Goal: Task Accomplishment & Management: Manage account settings

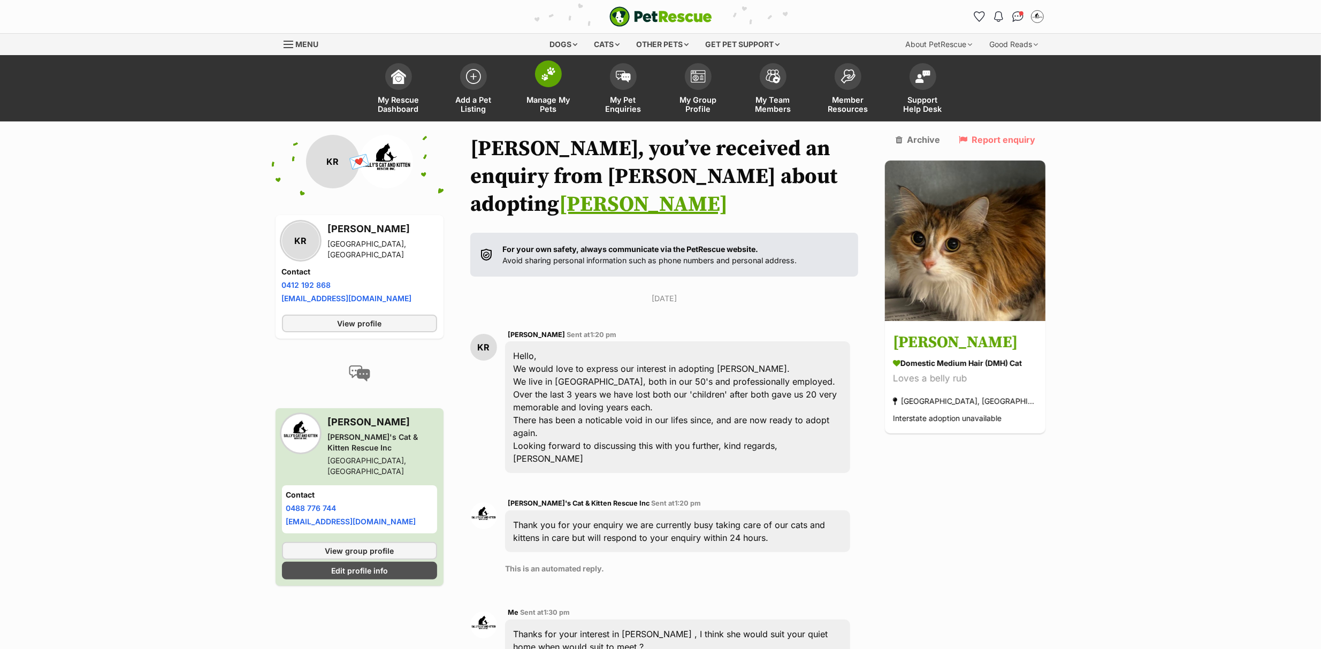
click at [545, 74] on img at bounding box center [548, 74] width 15 height 14
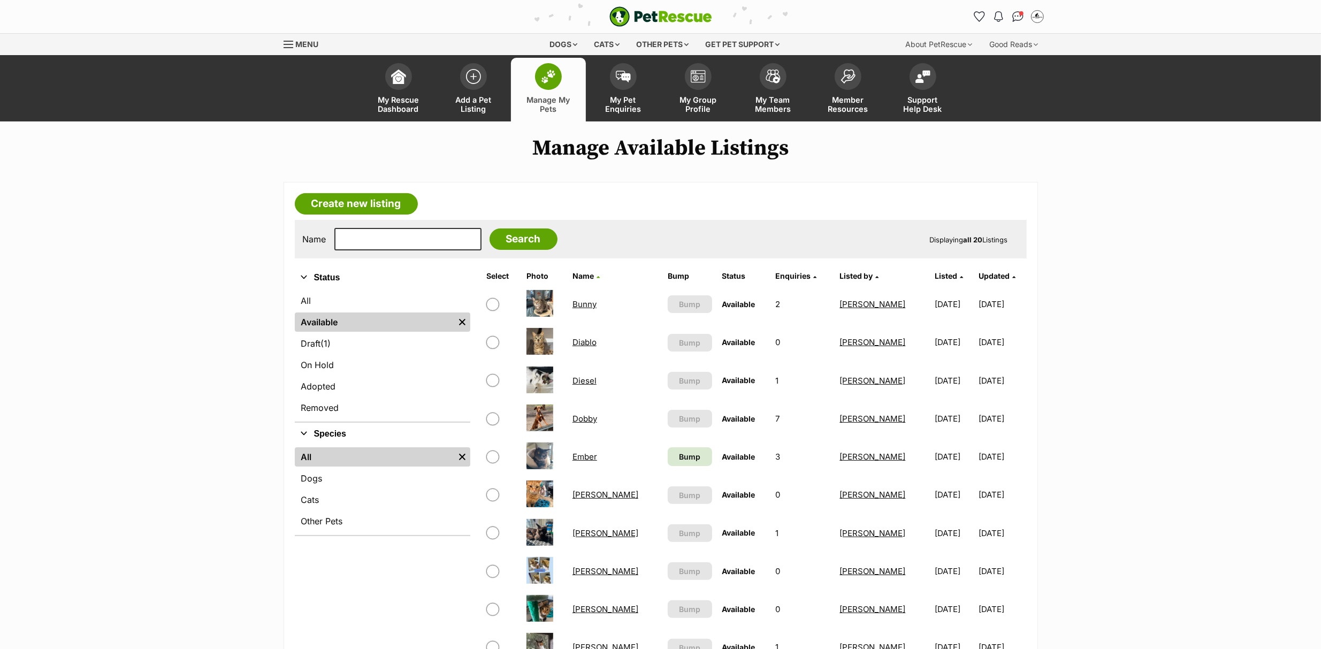
click at [491, 458] on input "checkbox" at bounding box center [492, 457] width 13 height 13
checkbox input "true"
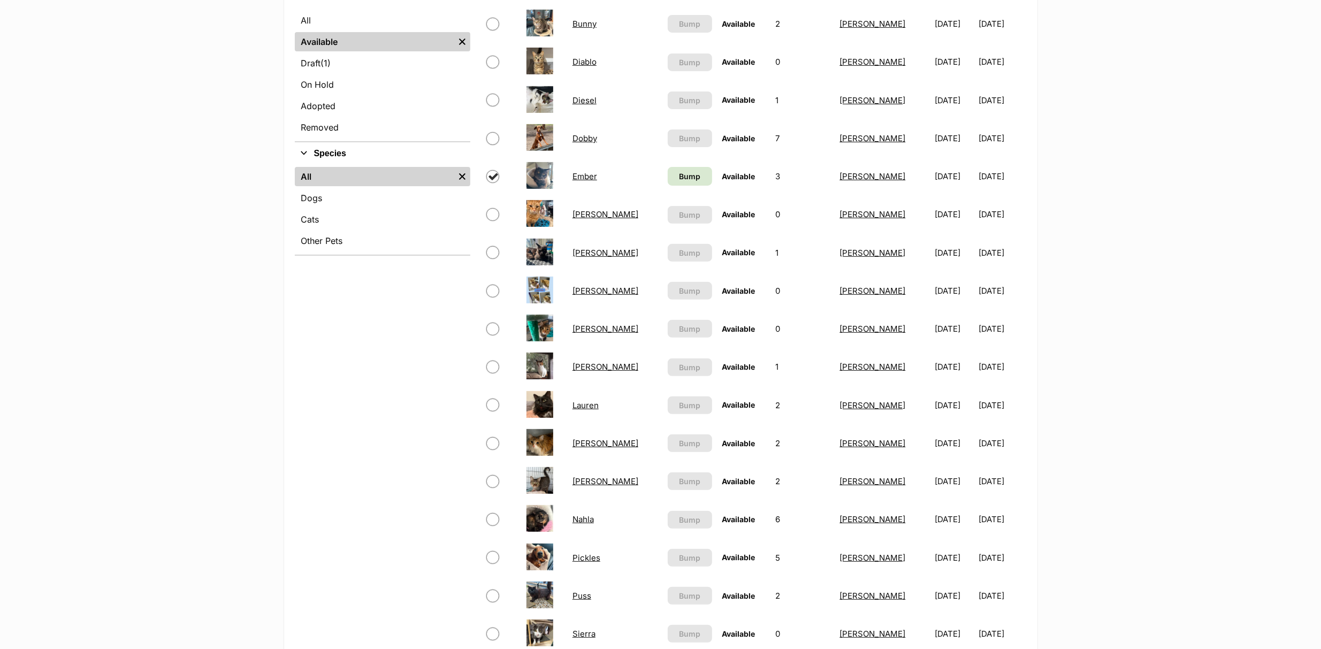
scroll to position [285, 0]
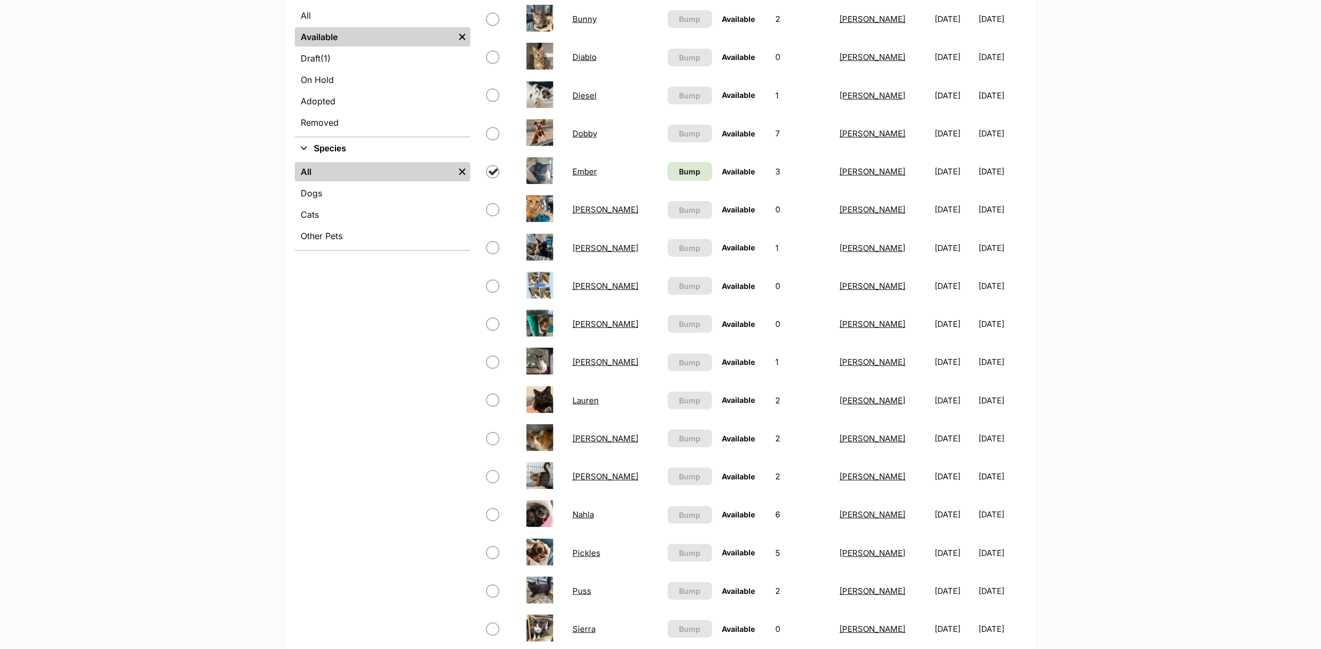
click at [591, 170] on link "Ember" at bounding box center [585, 171] width 25 height 10
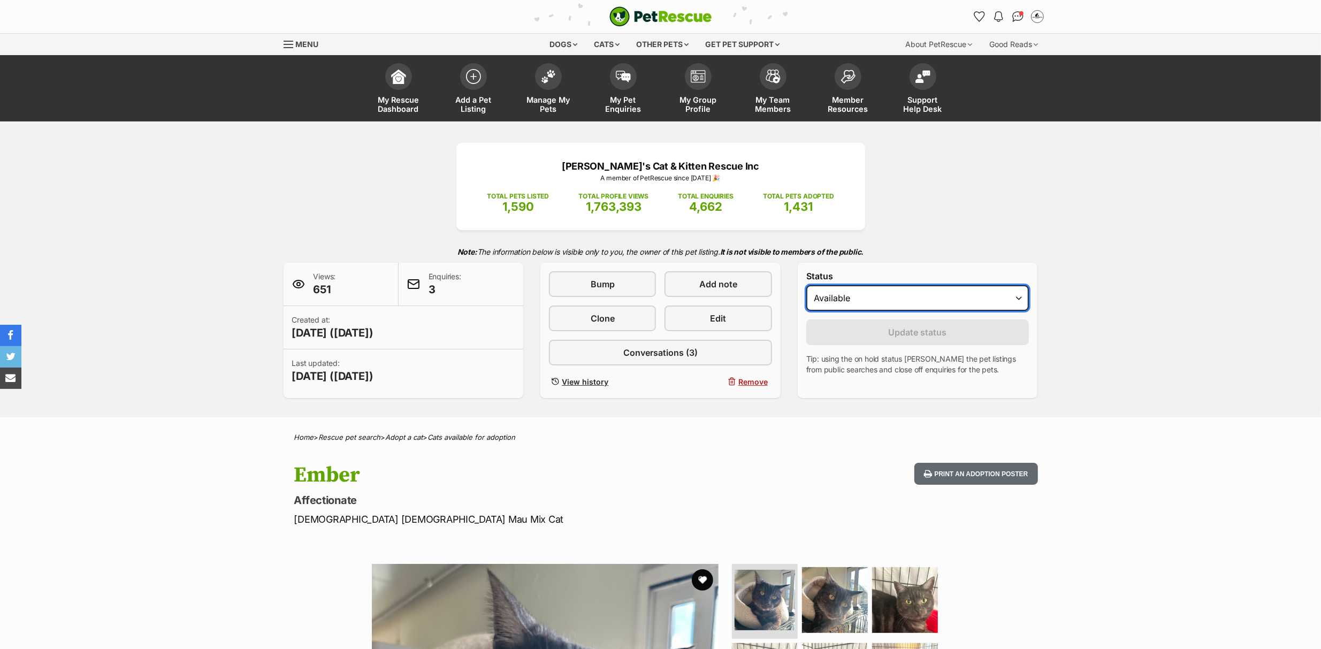
click at [974, 293] on select "Draft - not available as listing has enquires Available On hold Adopted" at bounding box center [917, 298] width 223 height 26
select select "rehomed"
click at [806, 285] on select "Draft - not available as listing has enquires Available On hold Adopted" at bounding box center [917, 298] width 223 height 26
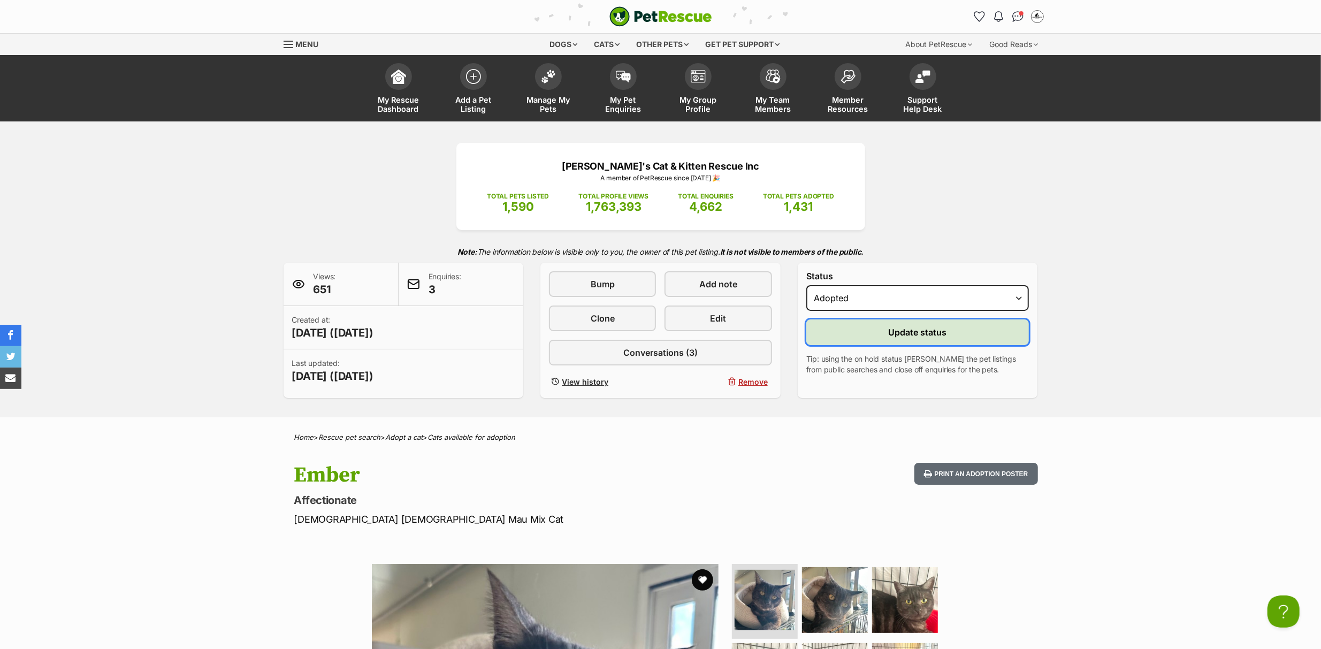
click at [970, 324] on button "Update status" at bounding box center [917, 332] width 223 height 26
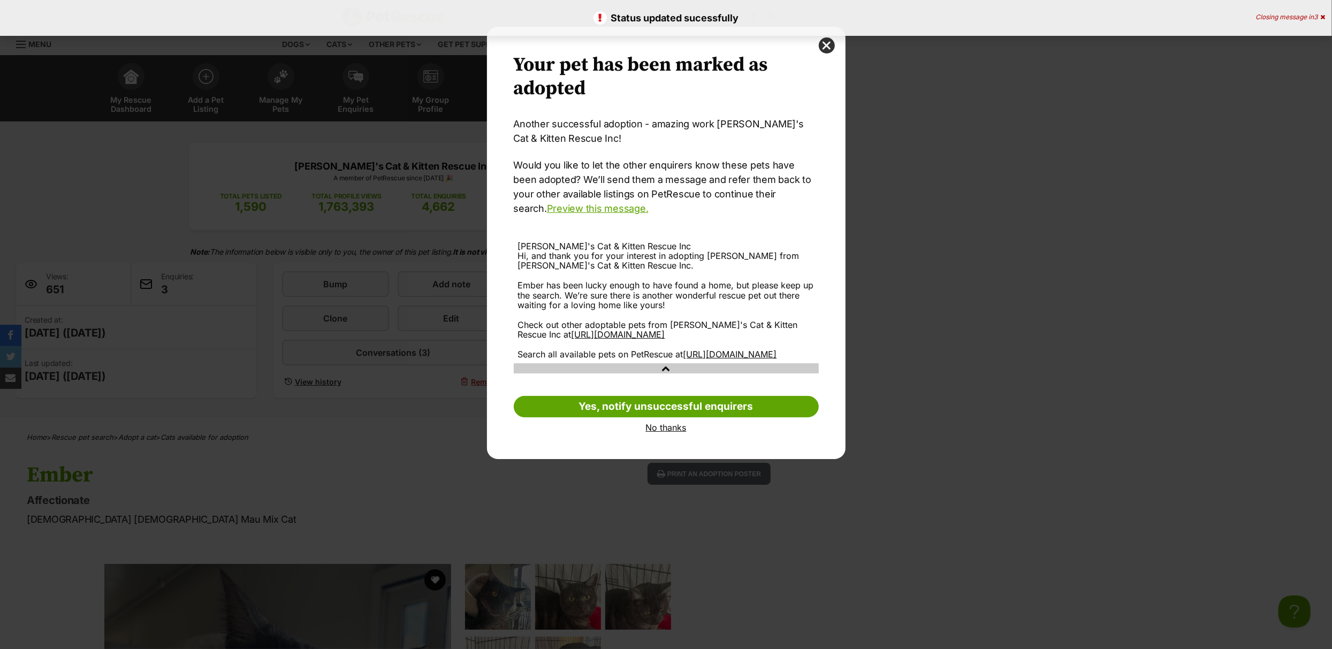
click at [666, 432] on link "No thanks" at bounding box center [666, 428] width 305 height 10
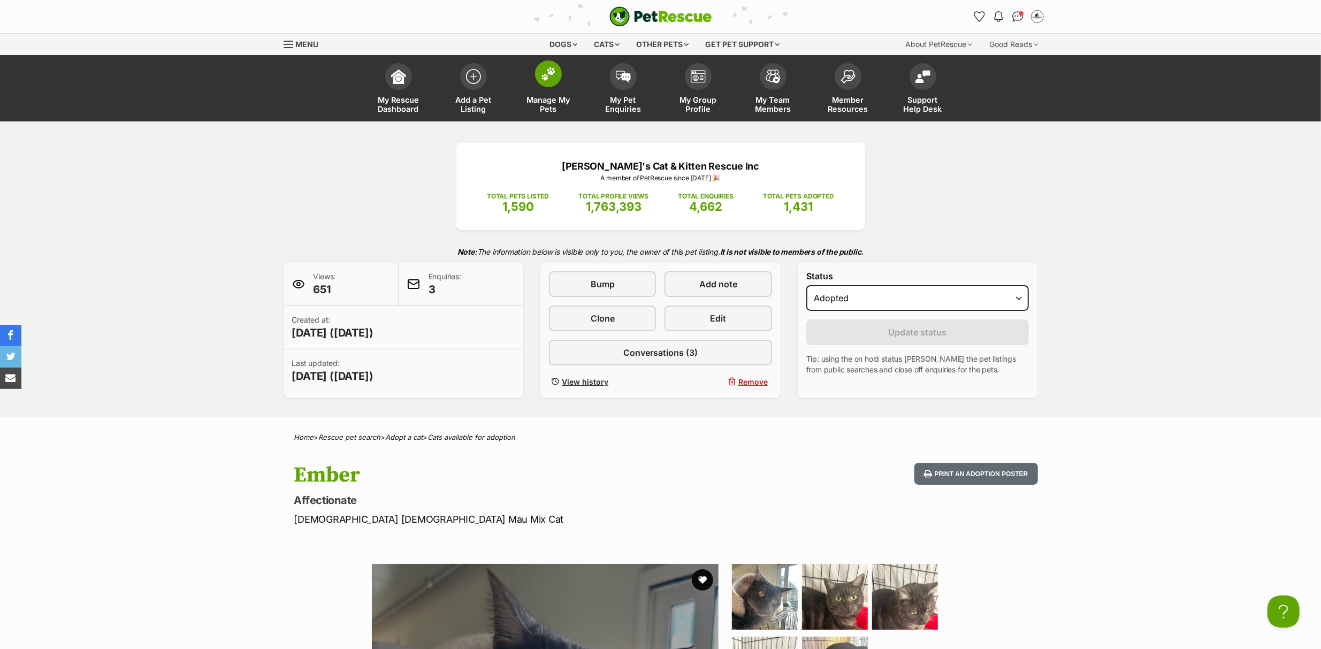
click at [554, 79] on img at bounding box center [548, 74] width 15 height 14
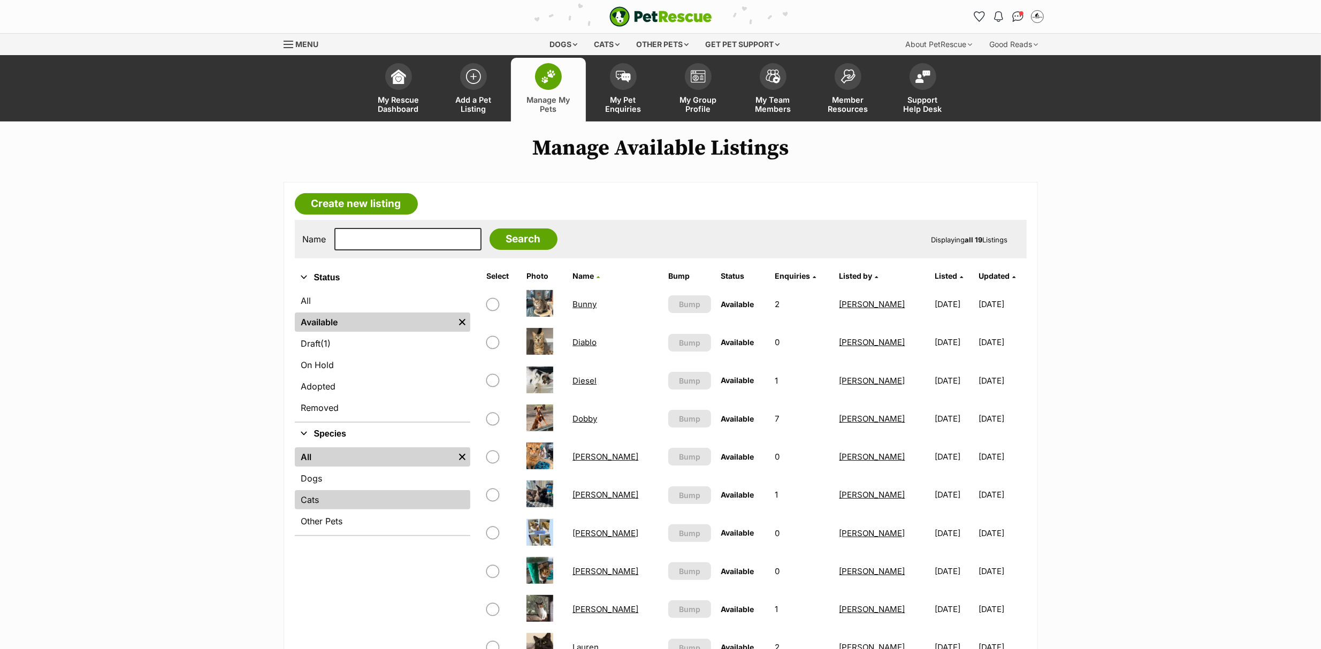
click at [322, 500] on link "Cats" at bounding box center [383, 499] width 176 height 19
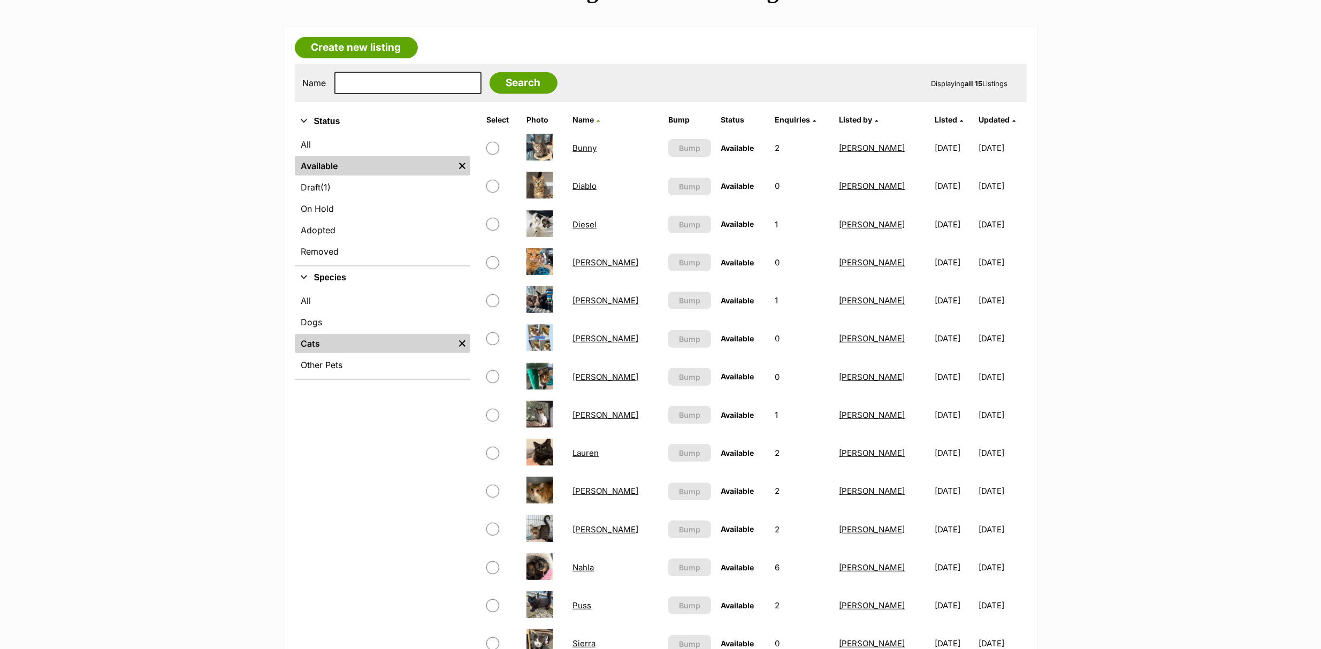
scroll to position [142, 0]
